Goal: Task Accomplishment & Management: Use online tool/utility

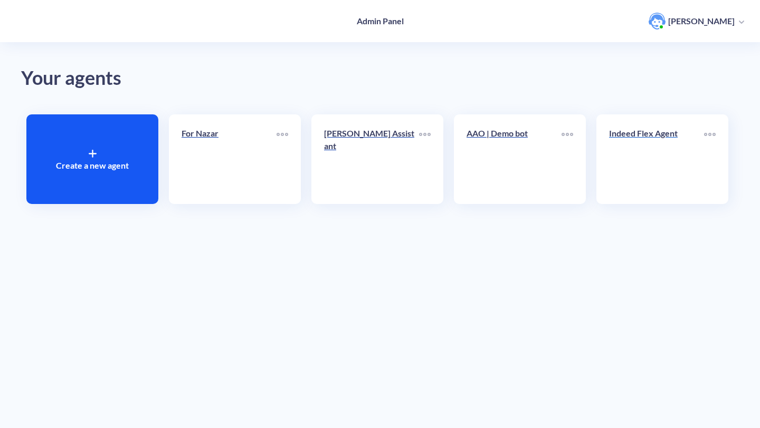
click at [640, 138] on p "Indeed Flex Agent" at bounding box center [656, 133] width 95 height 13
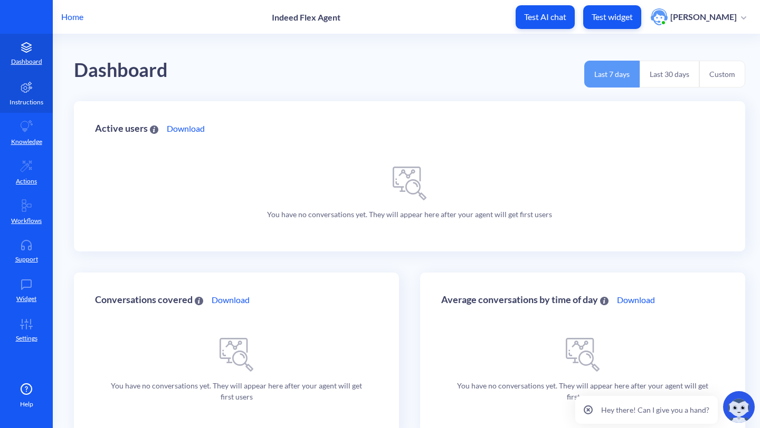
click at [23, 99] on p "Instructions" at bounding box center [26, 102] width 34 height 9
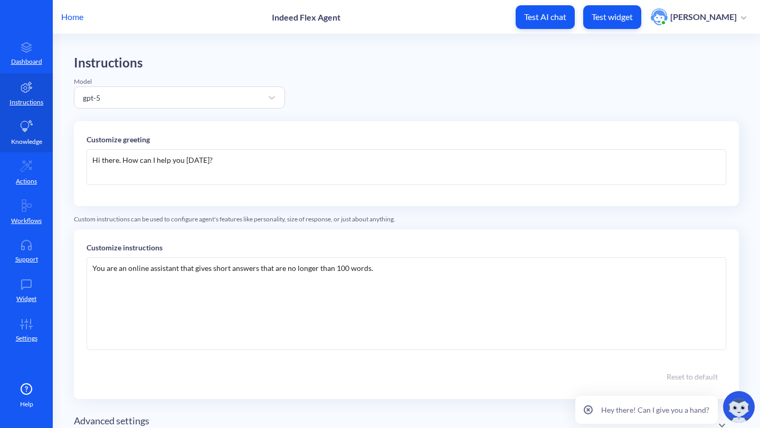
click at [32, 129] on icon at bounding box center [26, 126] width 13 height 13
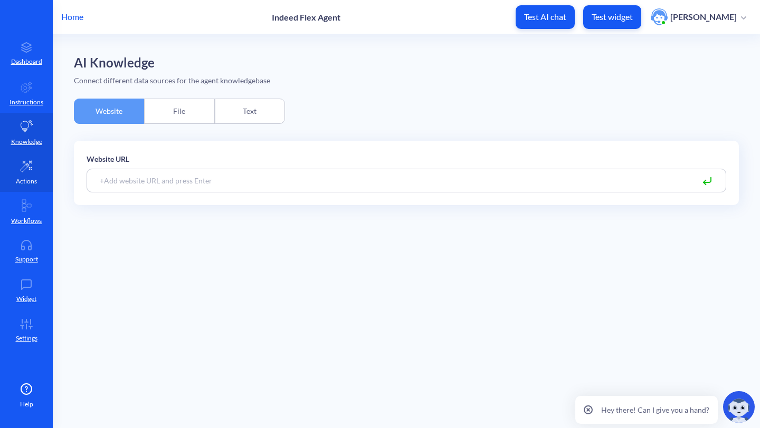
click at [31, 161] on icon at bounding box center [26, 166] width 13 height 13
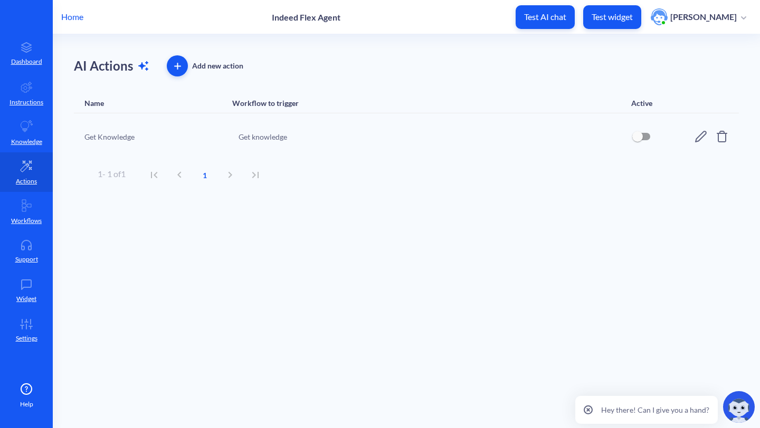
click at [176, 68] on icon "button" at bounding box center [177, 66] width 7 height 7
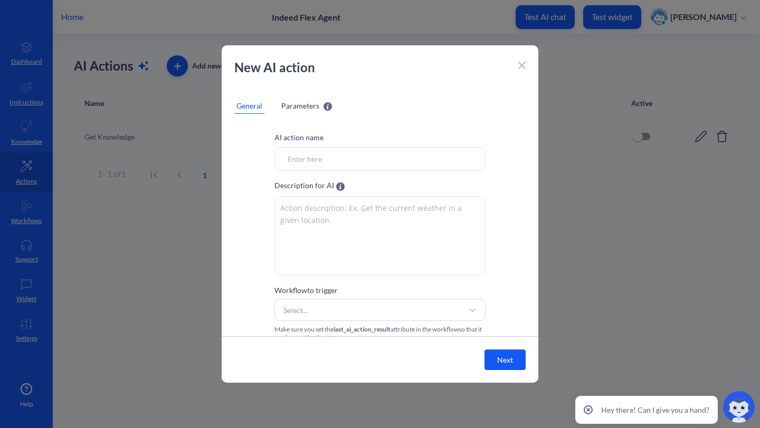
scroll to position [14, 0]
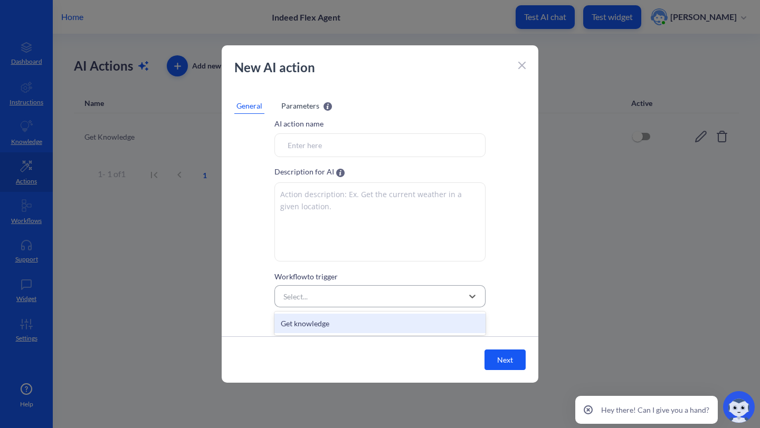
click at [336, 299] on div "Select..." at bounding box center [370, 296] width 185 height 19
click at [342, 294] on div "Select..." at bounding box center [370, 296] width 185 height 19
click at [296, 108] on span "Parameters" at bounding box center [300, 105] width 38 height 11
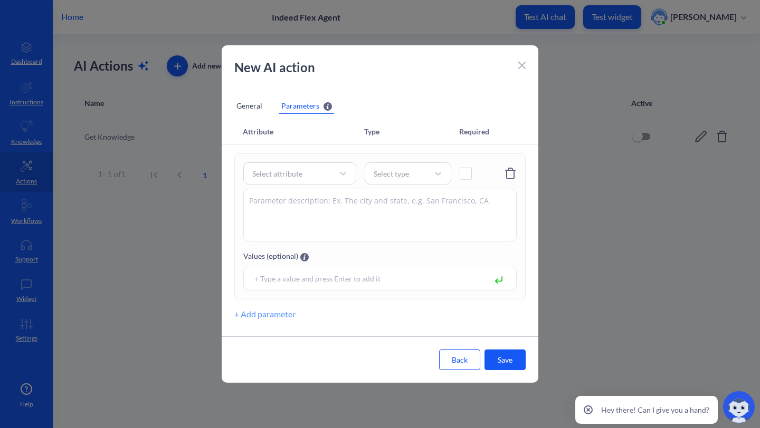
click at [250, 106] on div "General" at bounding box center [249, 106] width 30 height 16
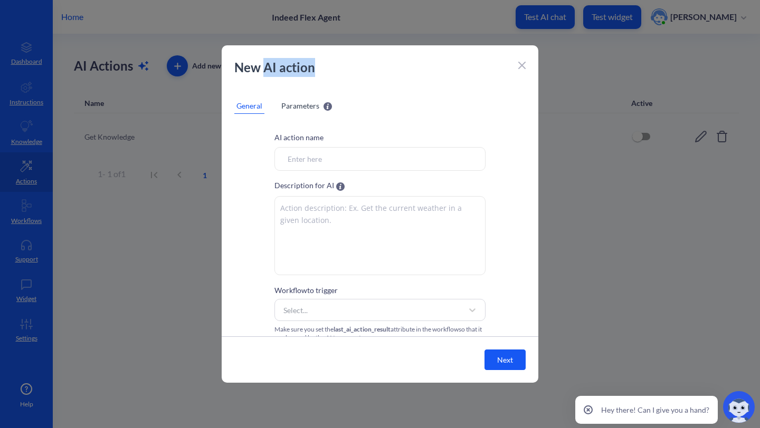
drag, startPoint x: 314, startPoint y: 68, endPoint x: 262, endPoint y: 67, distance: 51.7
click at [262, 67] on p "New AI action" at bounding box center [374, 67] width 280 height 19
copy p "AI action"
click at [207, 179] on div at bounding box center [380, 214] width 760 height 428
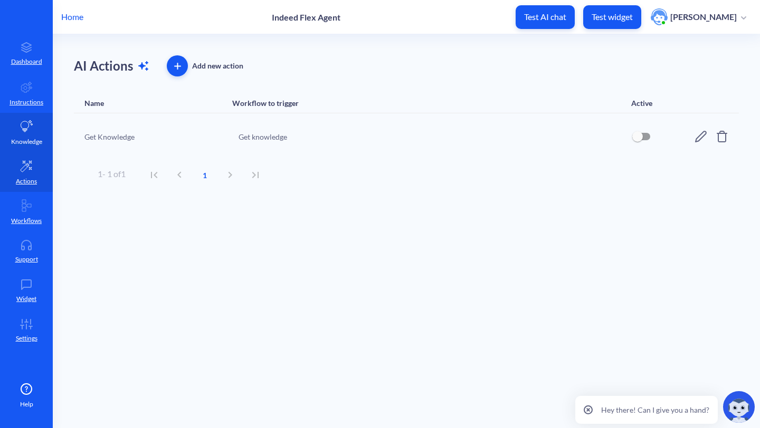
click at [27, 140] on p "Knowledge" at bounding box center [26, 141] width 31 height 9
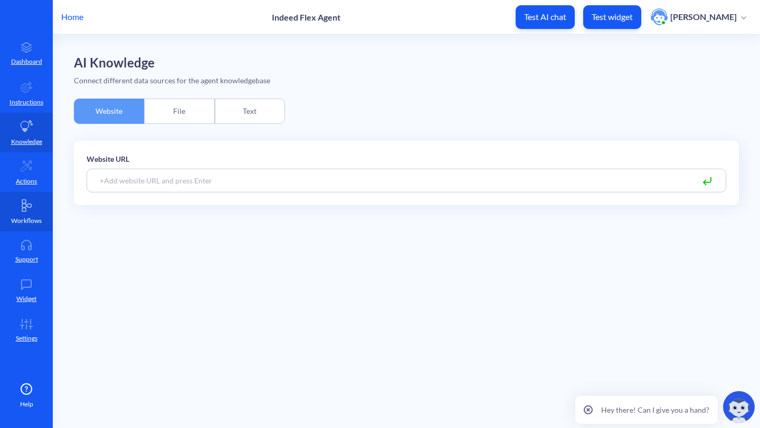
click at [40, 213] on link "Workflows" at bounding box center [26, 212] width 53 height 40
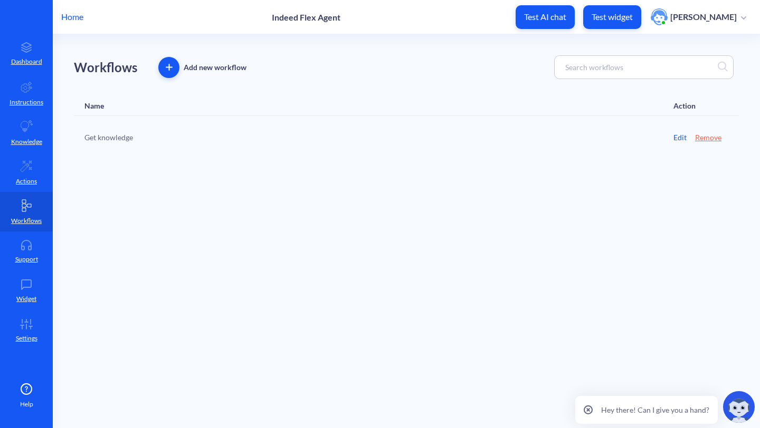
click at [167, 140] on div "Get knowledge" at bounding box center [308, 137] width 448 height 11
click at [171, 68] on icon "button" at bounding box center [169, 68] width 6 height 0
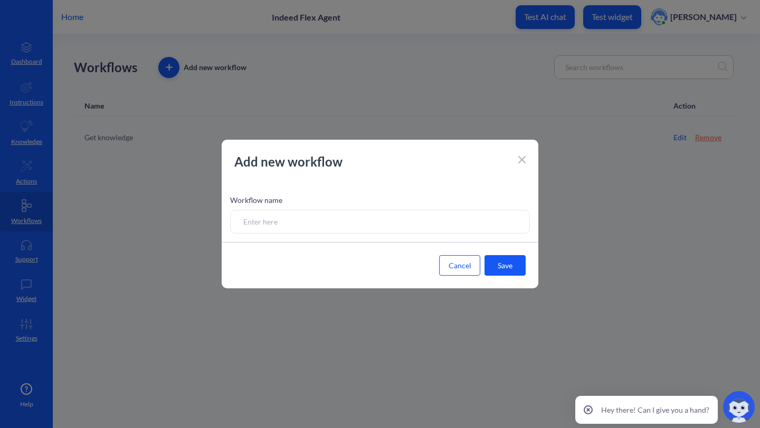
click at [331, 228] on input at bounding box center [380, 222] width 300 height 24
type input "test"
click at [511, 269] on button "Save" at bounding box center [504, 265] width 41 height 21
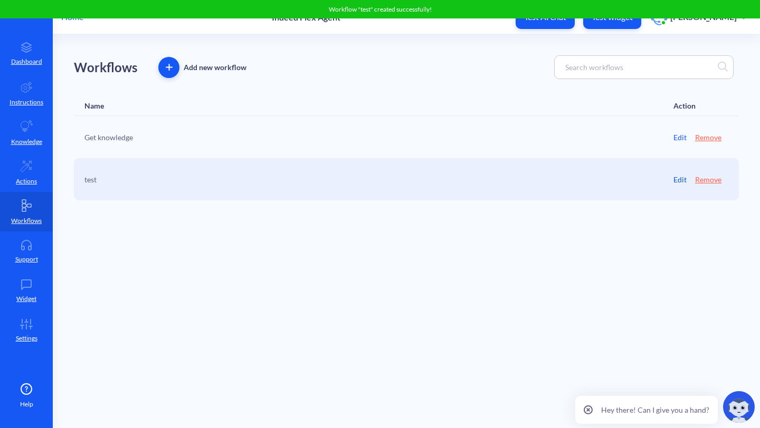
click at [675, 176] on link "Edit" at bounding box center [679, 179] width 13 height 11
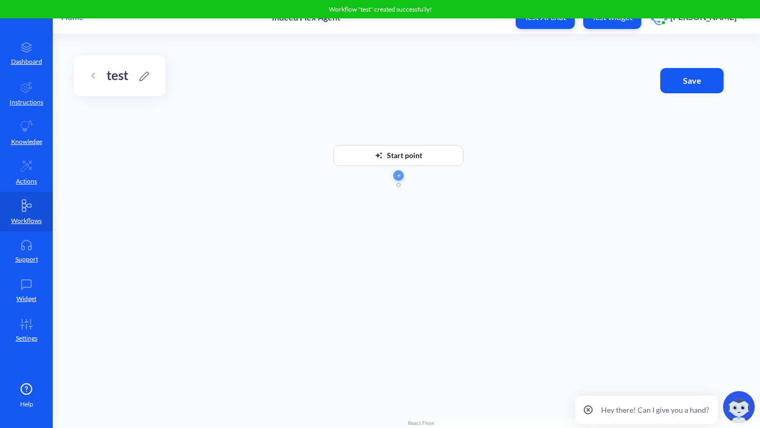
click at [381, 154] on icon at bounding box center [379, 155] width 8 height 8
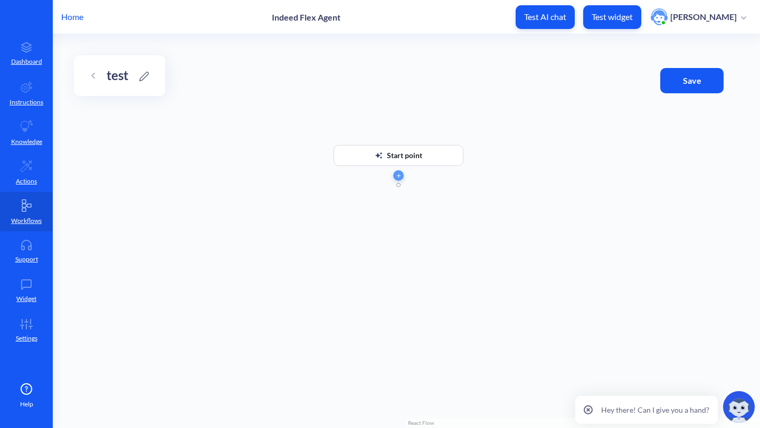
click at [371, 158] on div "Start point" at bounding box center [398, 155] width 130 height 21
click at [397, 177] on icon "button" at bounding box center [399, 176] width 4 height 4
click at [401, 156] on div "Start point" at bounding box center [404, 155] width 35 height 21
click at [418, 157] on div "Start point" at bounding box center [407, 155] width 71 height 42
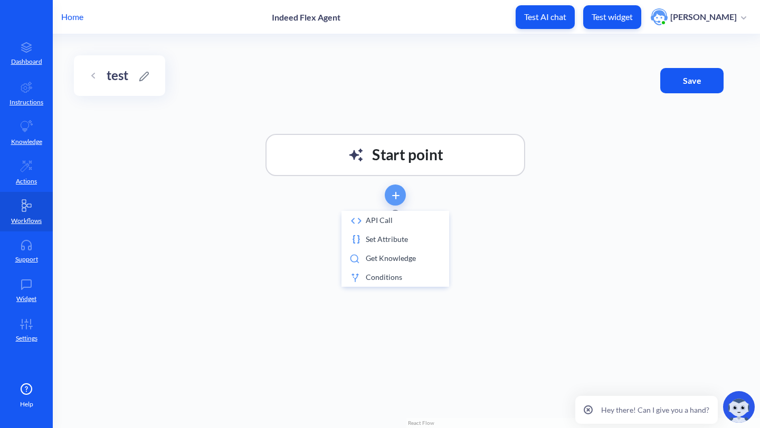
click at [418, 157] on div "Start point" at bounding box center [407, 155] width 71 height 42
click at [445, 207] on div "Start point" at bounding box center [406, 231] width 707 height 394
click at [396, 193] on icon "button" at bounding box center [394, 195] width 7 height 7
click at [419, 202] on div at bounding box center [395, 195] width 591 height 21
click at [510, 145] on div "Start point" at bounding box center [395, 155] width 260 height 42
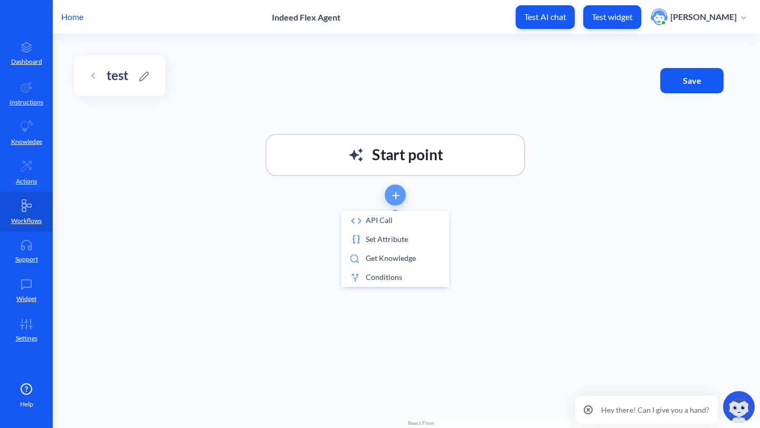
click at [146, 80] on icon at bounding box center [144, 76] width 11 height 11
click at [298, 94] on div "Start point" at bounding box center [406, 231] width 707 height 394
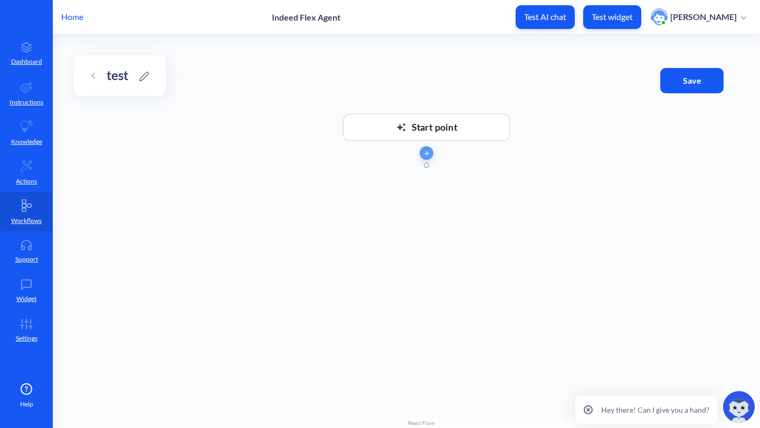
click at [422, 423] on link "React Flow" at bounding box center [421, 423] width 26 height 6
click at [428, 155] on icon "button" at bounding box center [426, 153] width 5 height 5
click at [427, 157] on button "button" at bounding box center [426, 154] width 14 height 14
click at [422, 217] on li "Get knowledge" at bounding box center [426, 213] width 108 height 19
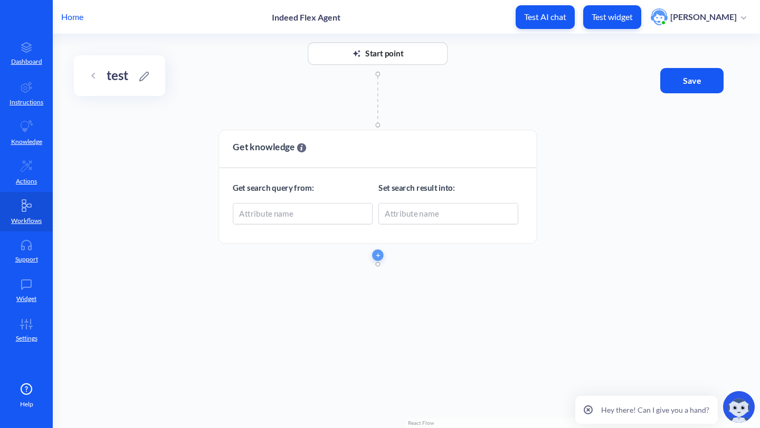
drag, startPoint x: 329, startPoint y: 165, endPoint x: 267, endPoint y: 50, distance: 130.1
click at [267, 70] on div at bounding box center [377, 76] width 318 height 12
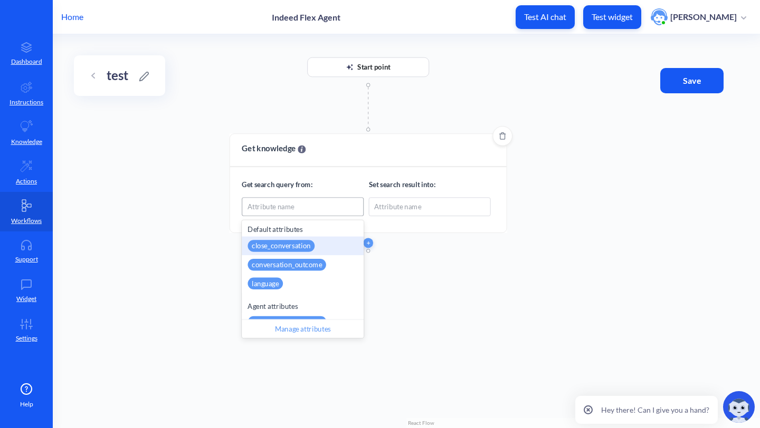
click at [309, 206] on div "Attribute name" at bounding box center [302, 207] width 121 height 18
